Goal: Task Accomplishment & Management: Manage account settings

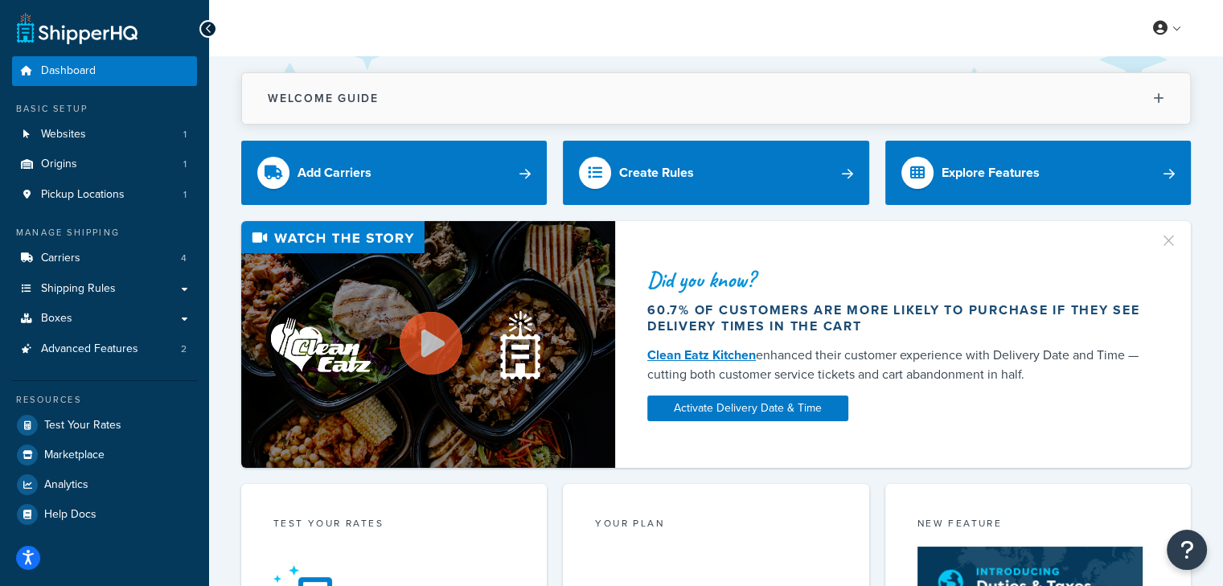
click at [1163, 92] on icon at bounding box center [1158, 98] width 11 height 12
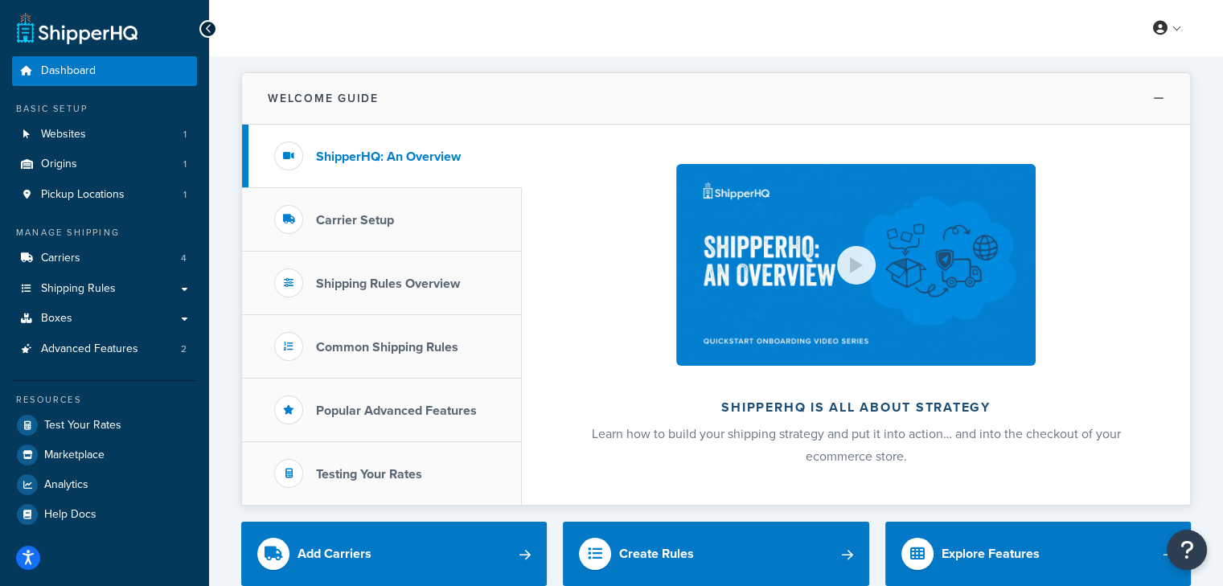
click at [1163, 92] on icon at bounding box center [1158, 98] width 11 height 12
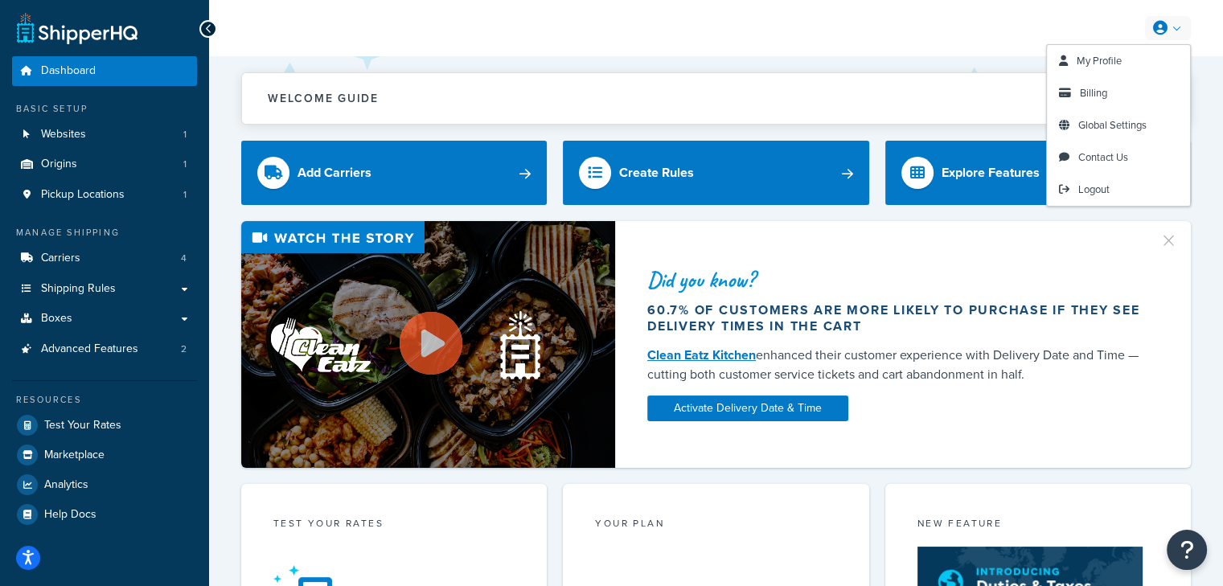
click at [1161, 19] on link at bounding box center [1168, 28] width 46 height 24
click at [1120, 128] on span "Global Settings" at bounding box center [1112, 124] width 68 height 15
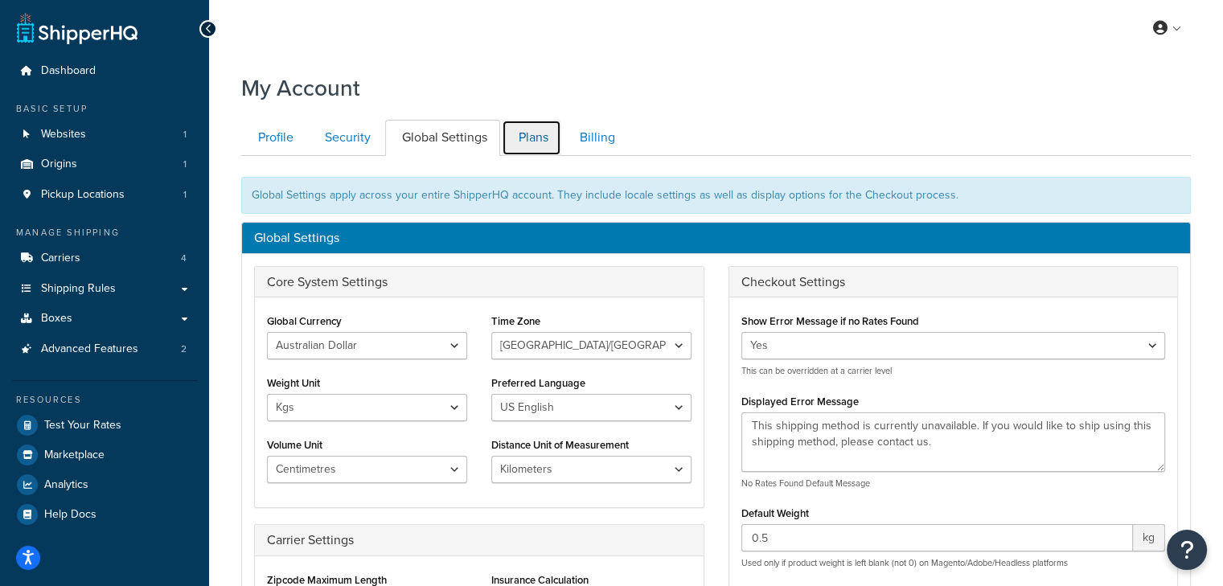
click at [548, 133] on link "Plans" at bounding box center [532, 138] width 60 height 36
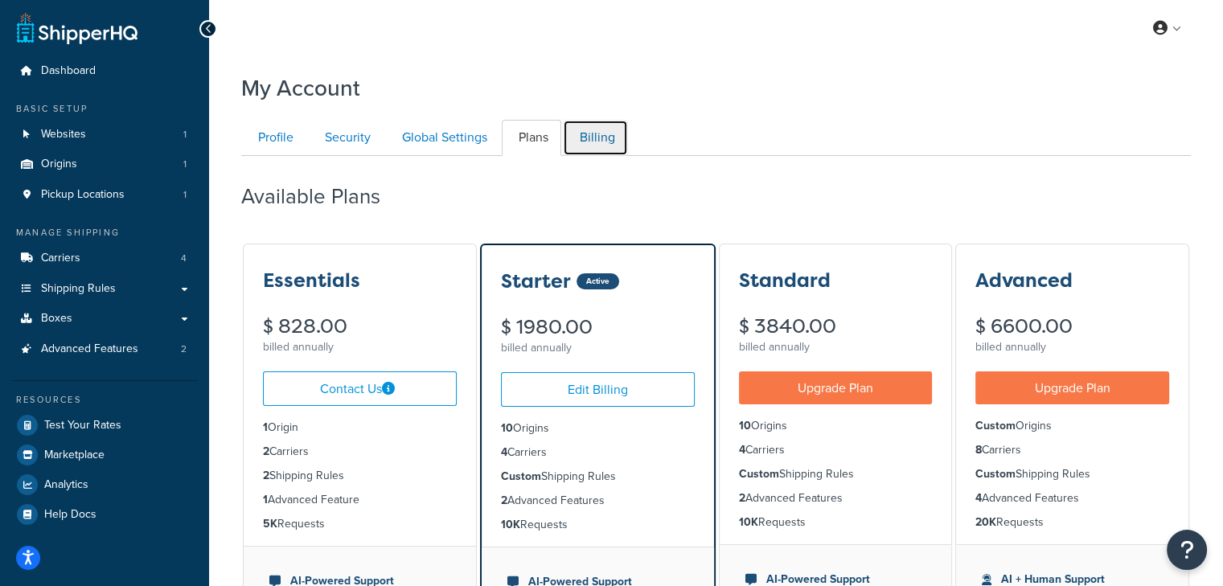
click at [592, 141] on link "Billing" at bounding box center [595, 138] width 65 height 36
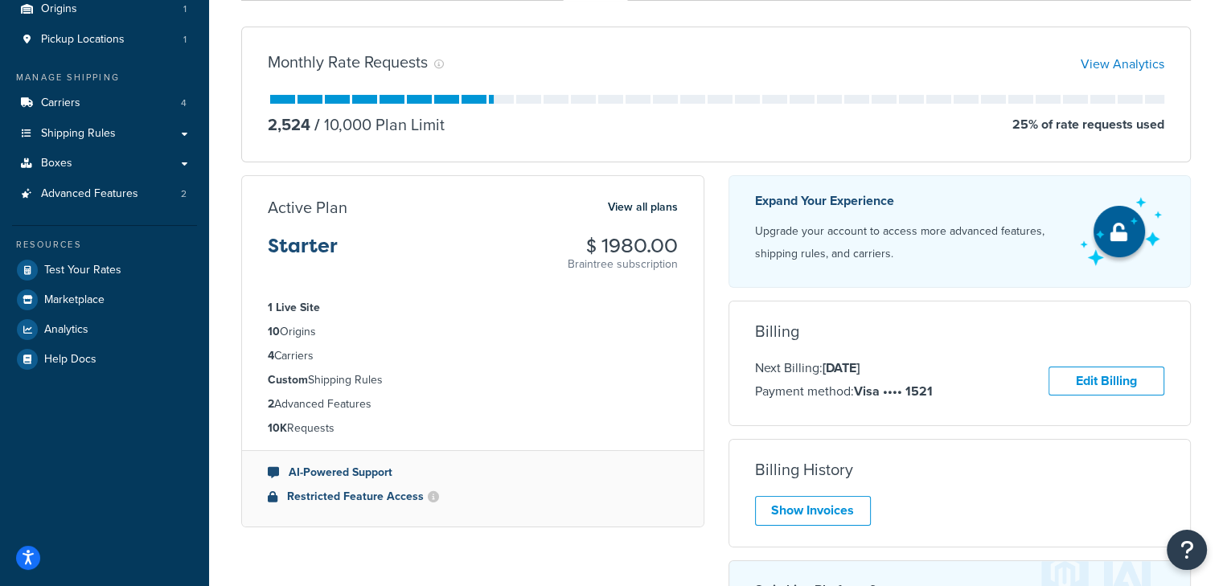
click at [874, 16] on div "Monthly Rate Requests View Analytics 2,524 / 10,000 Plan Limit 25 % of rate req…" at bounding box center [716, 368] width 974 height 708
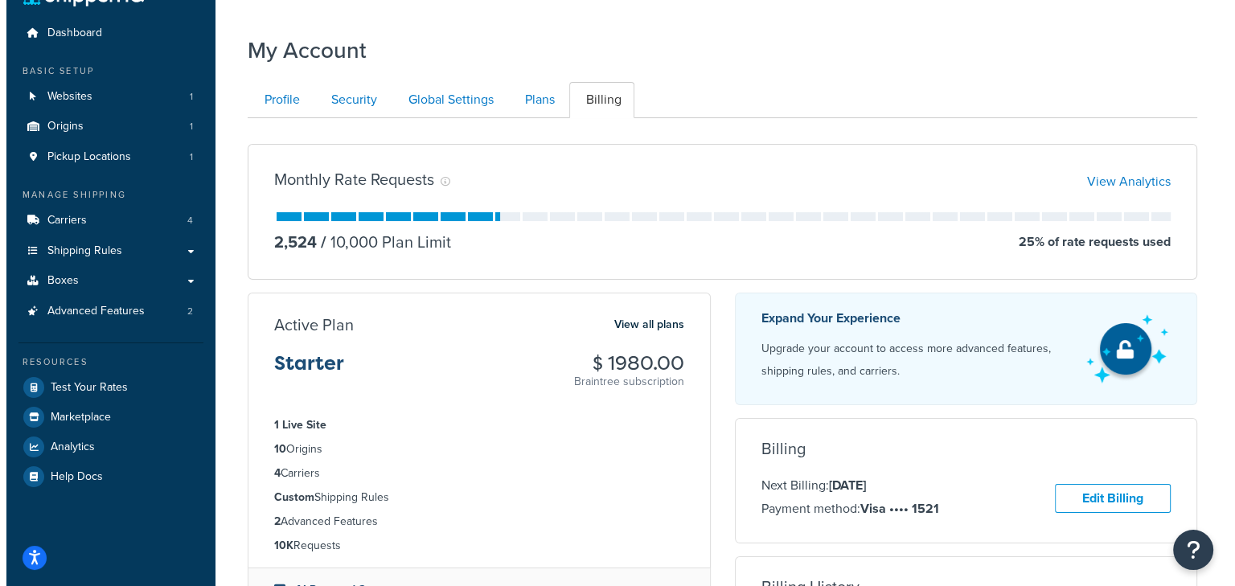
scroll to position [0, 0]
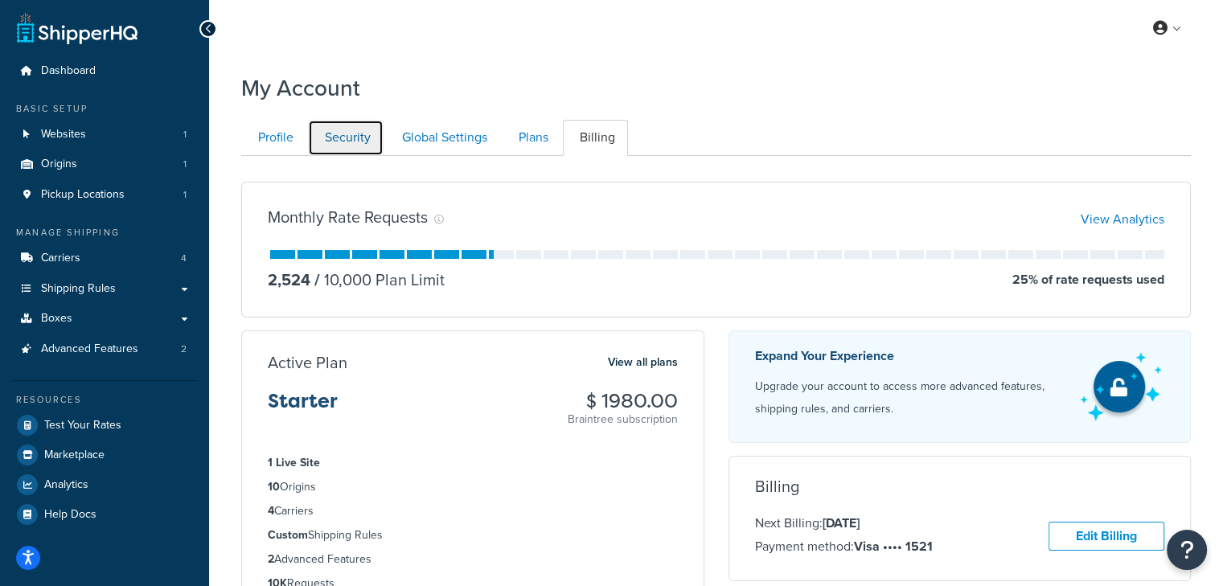
click at [343, 136] on link "Security" at bounding box center [346, 138] width 76 height 36
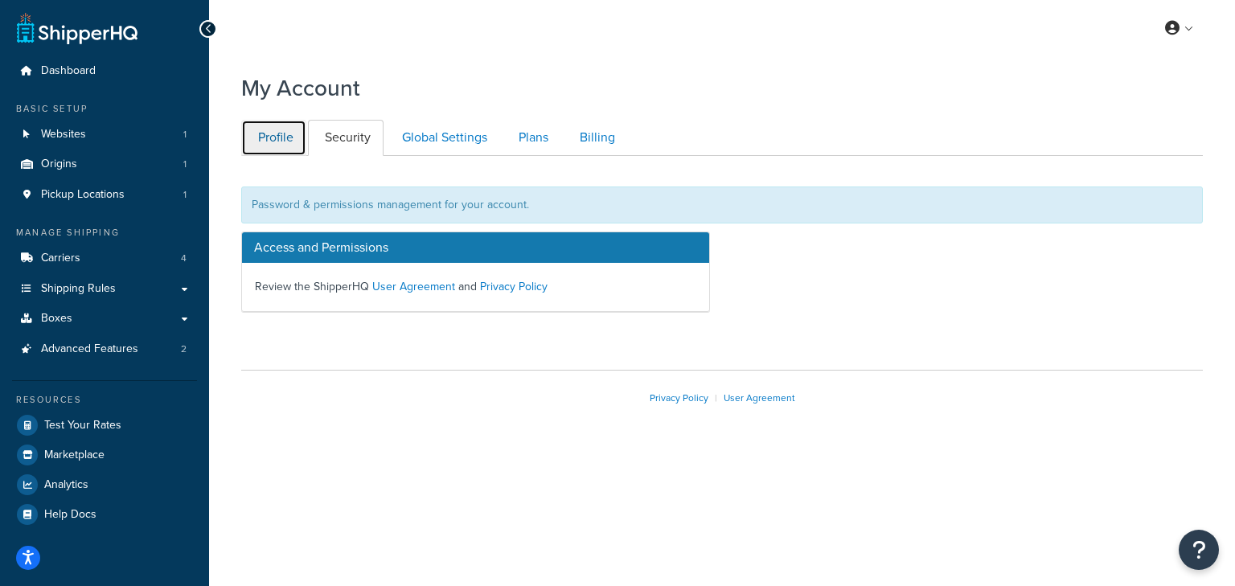
click at [273, 146] on link "Profile" at bounding box center [273, 138] width 65 height 36
